Goal: Task Accomplishment & Management: Complete application form

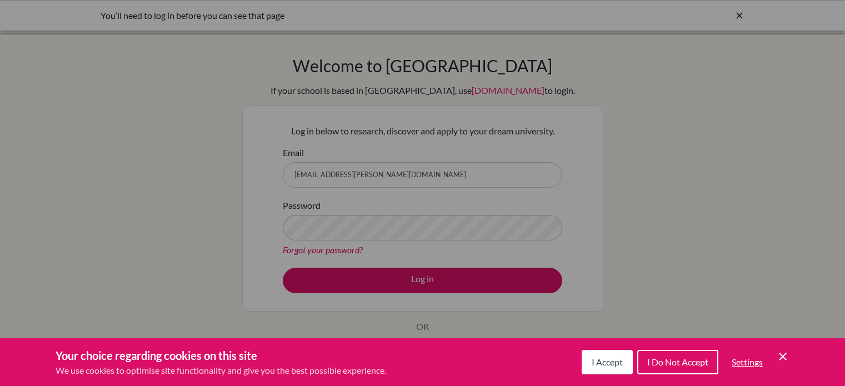
click at [419, 282] on div "Cookie Preferences" at bounding box center [422, 193] width 845 height 386
click at [610, 353] on button "I Accept" at bounding box center [607, 362] width 51 height 24
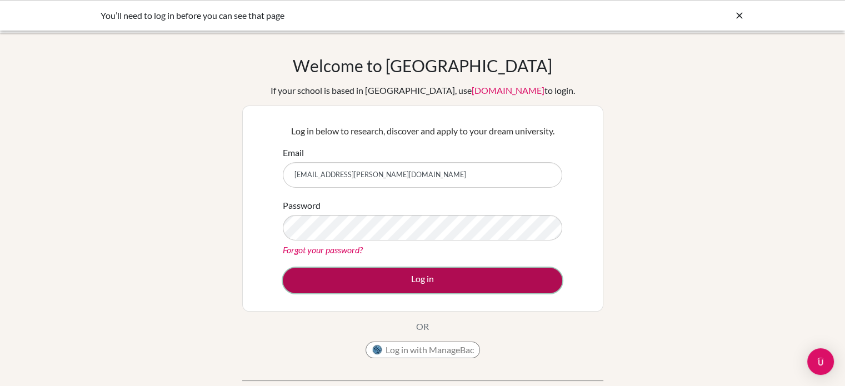
click at [492, 275] on button "Log in" at bounding box center [423, 281] width 280 height 26
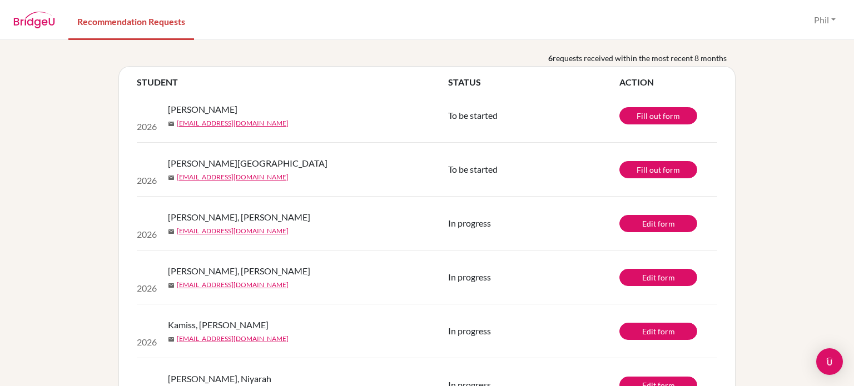
scroll to position [85, 0]
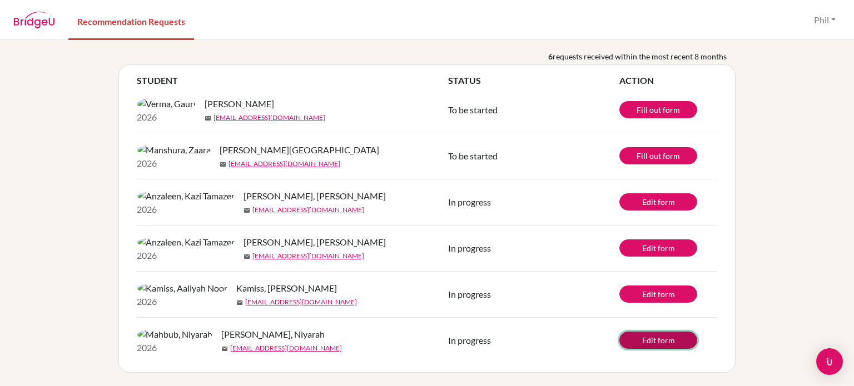
click at [663, 332] on link "Edit form" at bounding box center [658, 340] width 78 height 17
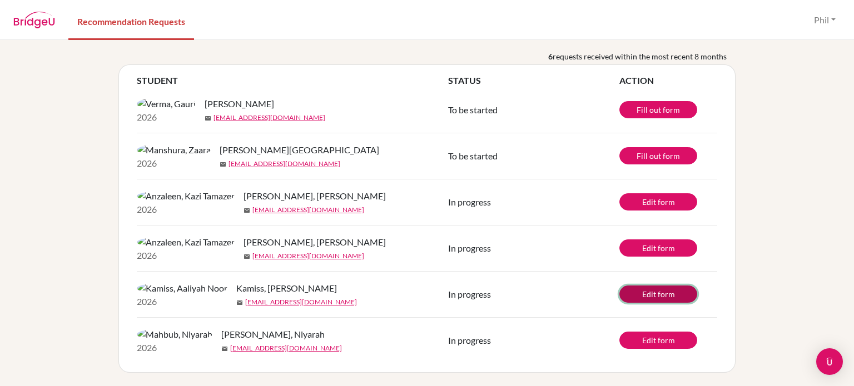
click at [659, 286] on link "Edit form" at bounding box center [658, 294] width 78 height 17
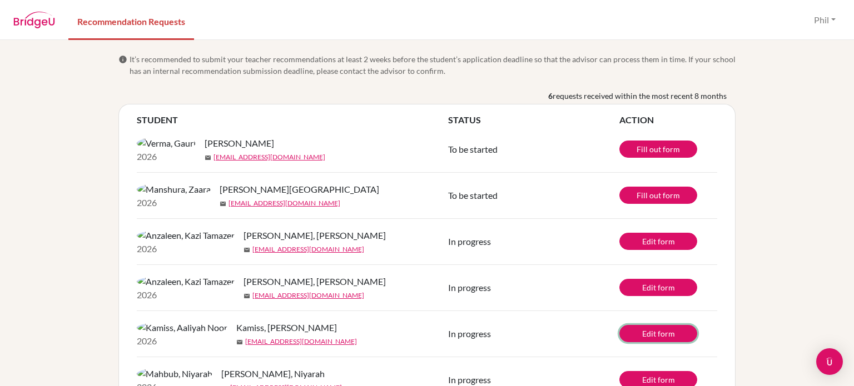
scroll to position [56, 0]
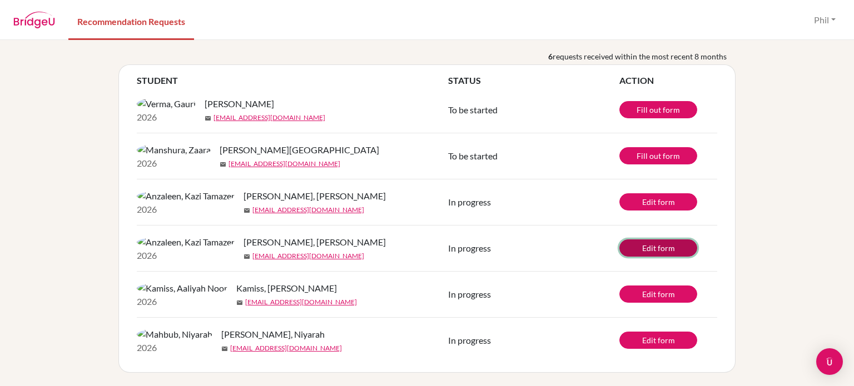
click at [670, 257] on link "Edit form" at bounding box center [658, 248] width 78 height 17
click at [648, 151] on link "Fill out form" at bounding box center [658, 155] width 78 height 17
click at [663, 257] on link "Edit form" at bounding box center [658, 248] width 78 height 17
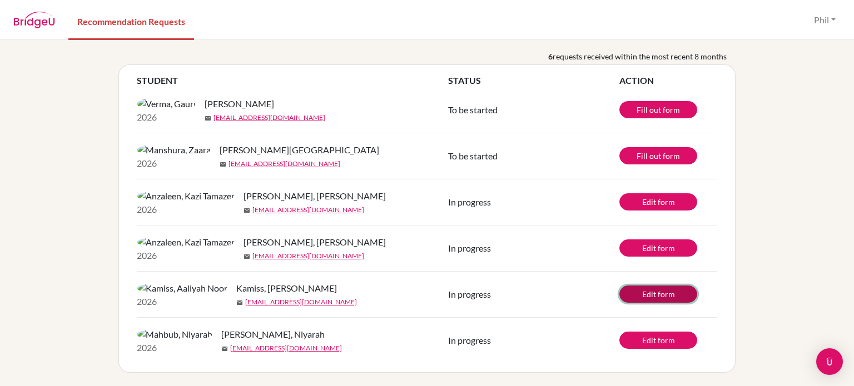
click at [642, 303] on link "Edit form" at bounding box center [658, 294] width 78 height 17
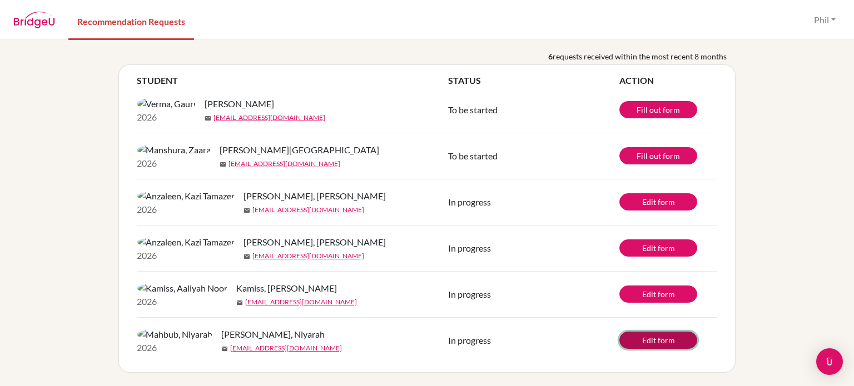
click at [665, 335] on link "Edit form" at bounding box center [658, 340] width 78 height 17
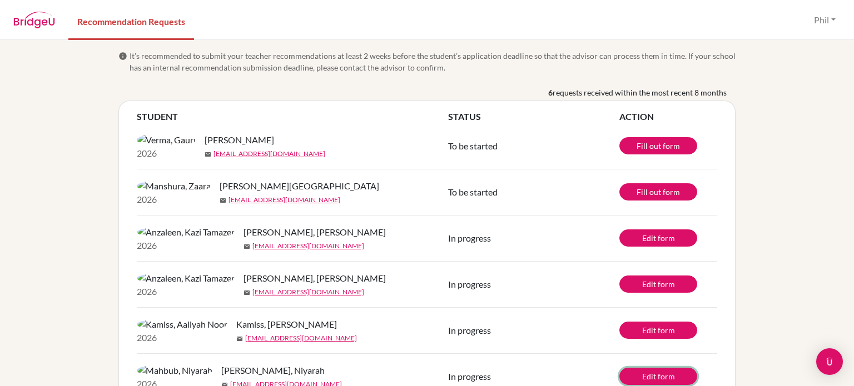
scroll to position [0, 0]
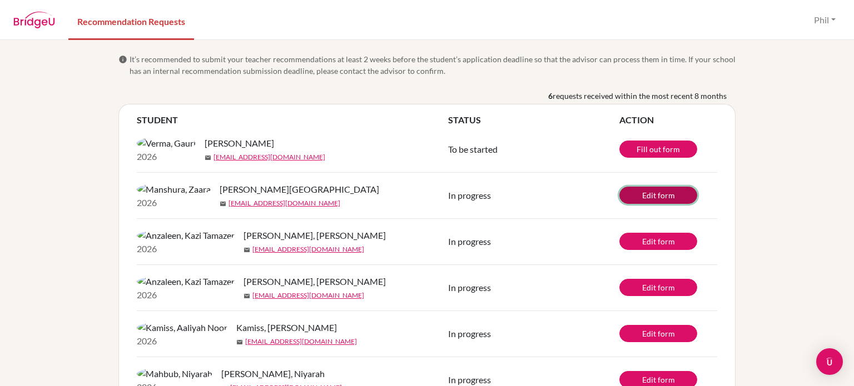
click at [651, 203] on link "Edit form" at bounding box center [658, 195] width 78 height 17
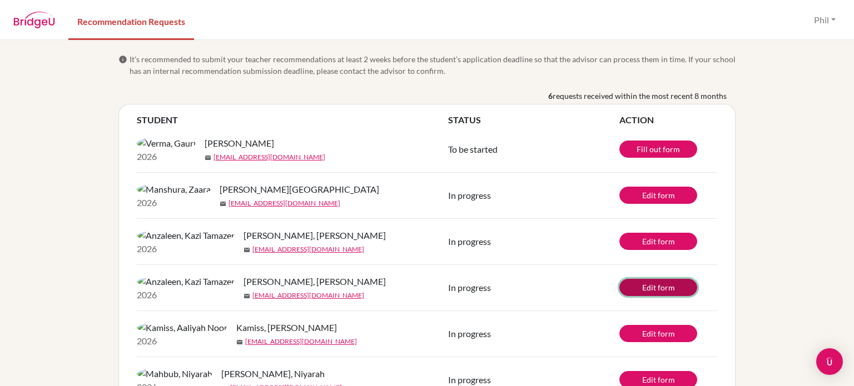
click at [666, 296] on link "Edit form" at bounding box center [658, 287] width 78 height 17
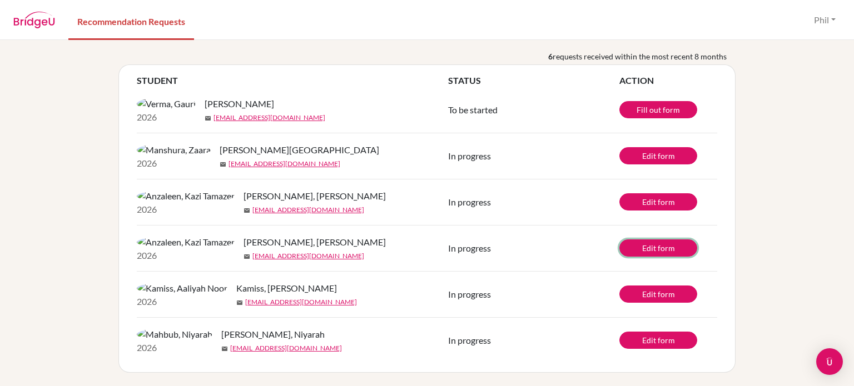
scroll to position [85, 0]
click at [667, 286] on link "Edit form" at bounding box center [658, 294] width 78 height 17
click at [666, 340] on link "Edit form" at bounding box center [658, 340] width 78 height 17
